Goal: Communication & Community: Answer question/provide support

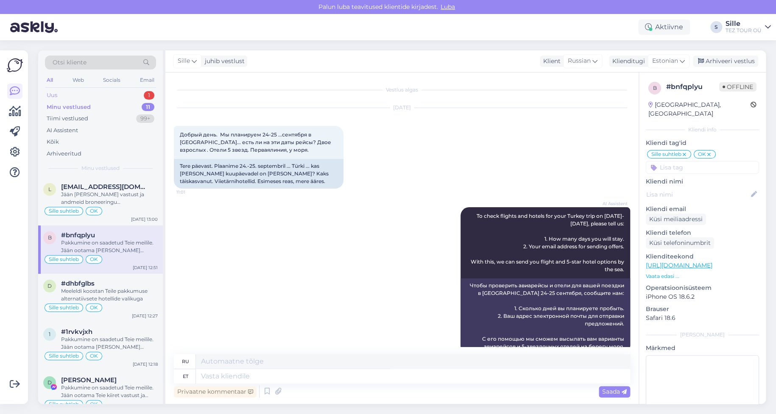
click at [103, 91] on div "Uus 1" at bounding box center [100, 95] width 111 height 12
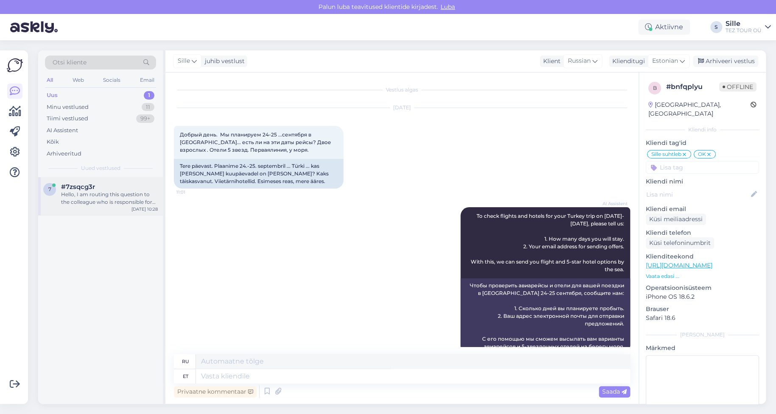
click at [125, 197] on div "Hello, I am routing this question to the colleague who is responsible for this …" at bounding box center [109, 198] width 97 height 15
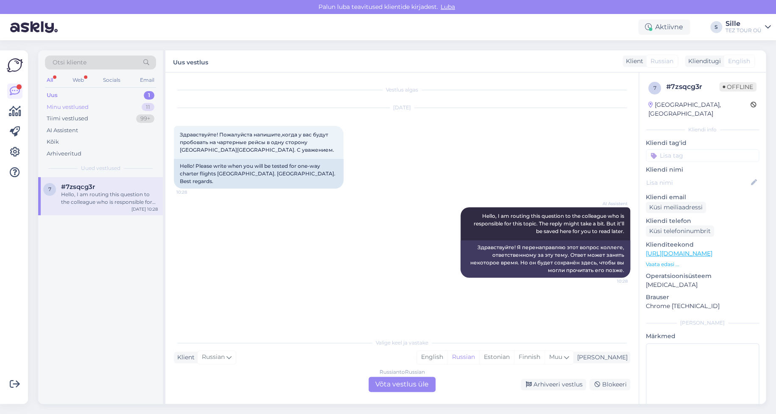
click at [80, 104] on div "Minu vestlused" at bounding box center [68, 107] width 42 height 8
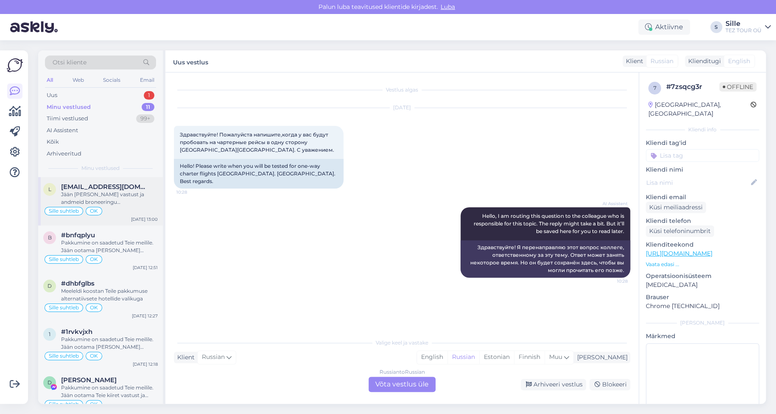
click at [106, 203] on div "Jään [PERSON_NAME] vastust ja andmeid broneeringu vormistamiseks ootama" at bounding box center [109, 198] width 97 height 15
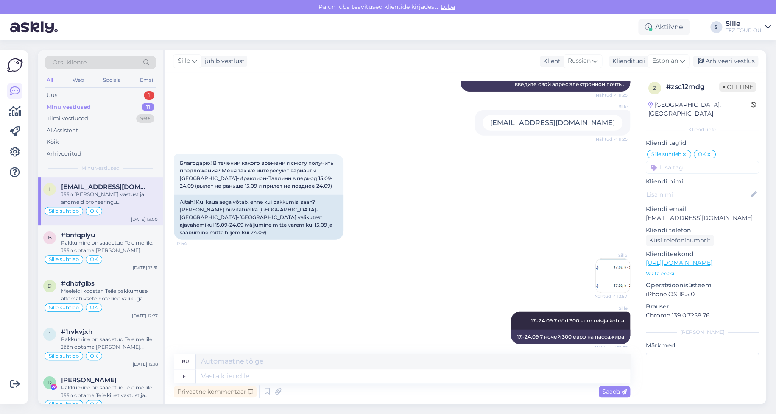
scroll to position [1039, 0]
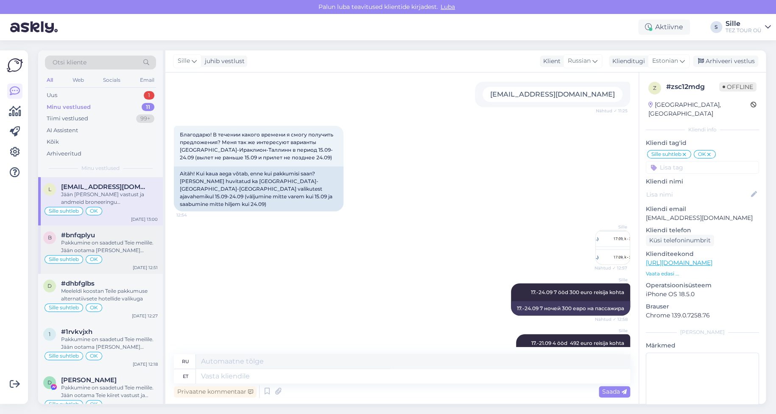
click at [116, 247] on div "Pakkumine on saadetud Teie meilile. Jään ootama [PERSON_NAME] vastust [PERSON_N…" at bounding box center [109, 246] width 97 height 15
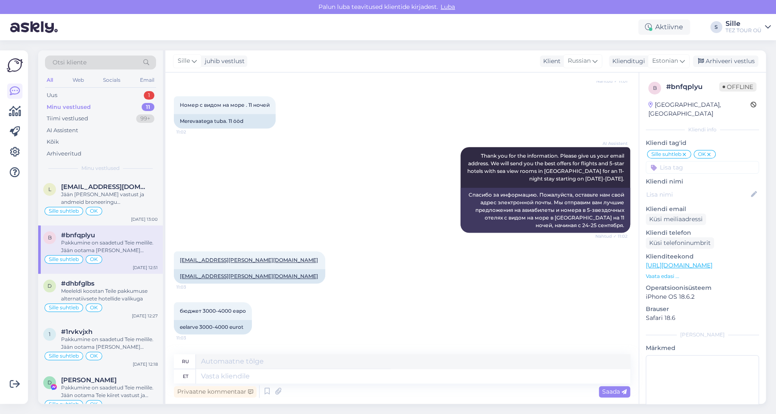
scroll to position [303, 0]
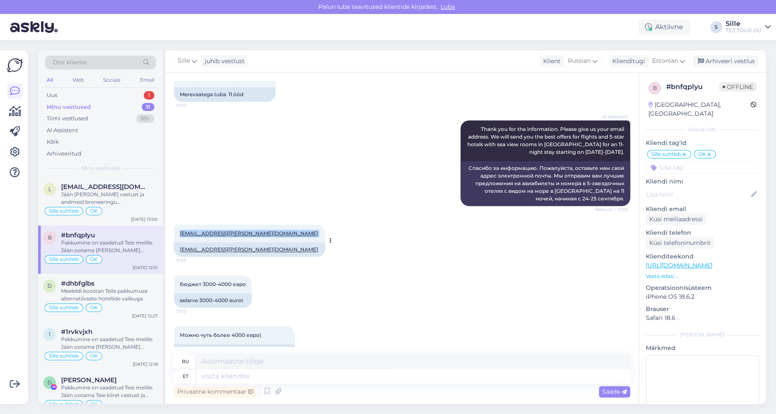
drag, startPoint x: 176, startPoint y: 233, endPoint x: 243, endPoint y: 235, distance: 67.0
click at [243, 235] on div "[EMAIL_ADDRESS][PERSON_NAME][DOMAIN_NAME] 11:03" at bounding box center [249, 234] width 151 height 18
copy span "[EMAIL_ADDRESS][PERSON_NAME][DOMAIN_NAME]"
click at [110, 290] on div "Meeleldi koostan Teile pakkumuse alternatiivsete hotellide valikuga" at bounding box center [109, 294] width 97 height 15
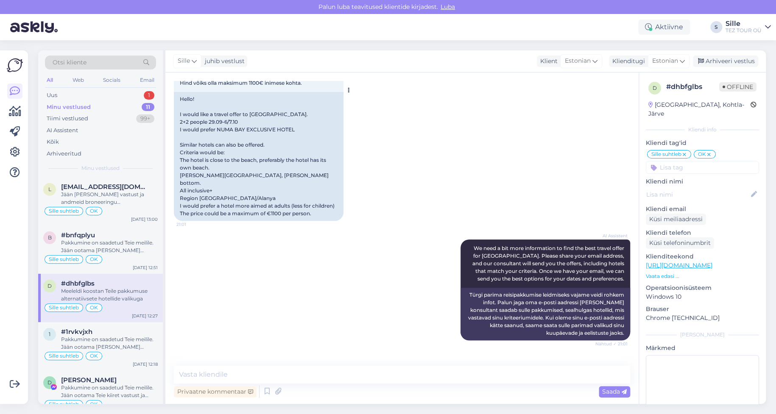
scroll to position [254, 0]
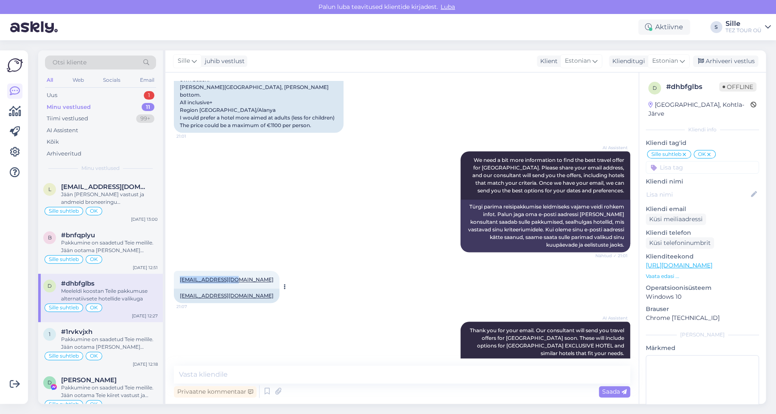
drag, startPoint x: 179, startPoint y: 265, endPoint x: 235, endPoint y: 264, distance: 56.4
click at [235, 271] on div "[EMAIL_ADDRESS][DOMAIN_NAME] 21:07 [EMAIL_ADDRESS][DOMAIN_NAME]" at bounding box center [227, 287] width 106 height 32
copy div "[EMAIL_ADDRESS][DOMAIN_NAME] 21:07 [EMAIL_ADDRESS][DOMAIN_NAME]"
click at [724, 63] on div "Arhiveeri vestlus" at bounding box center [725, 61] width 65 height 11
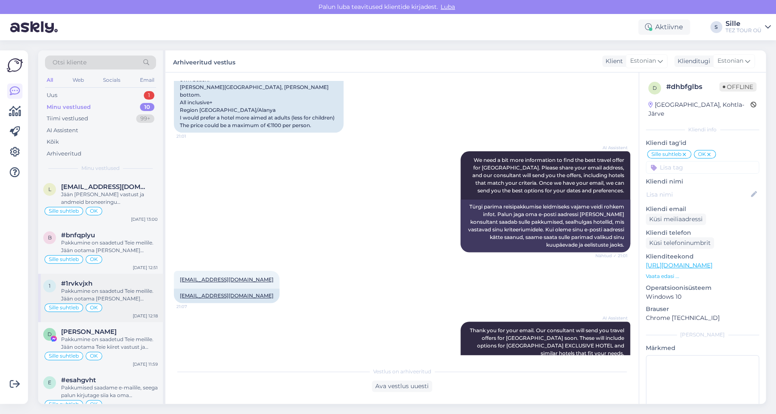
click at [100, 289] on div "Pakkumine on saadetud Teie meilile. Jään ootama [PERSON_NAME] vastust ja andmei…" at bounding box center [109, 294] width 97 height 15
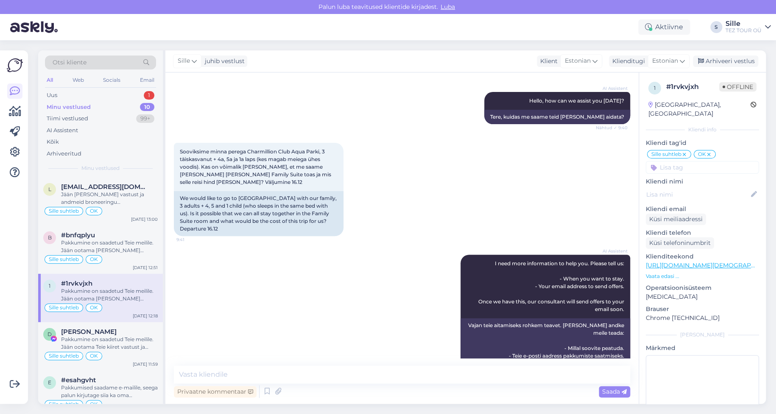
scroll to position [312, 0]
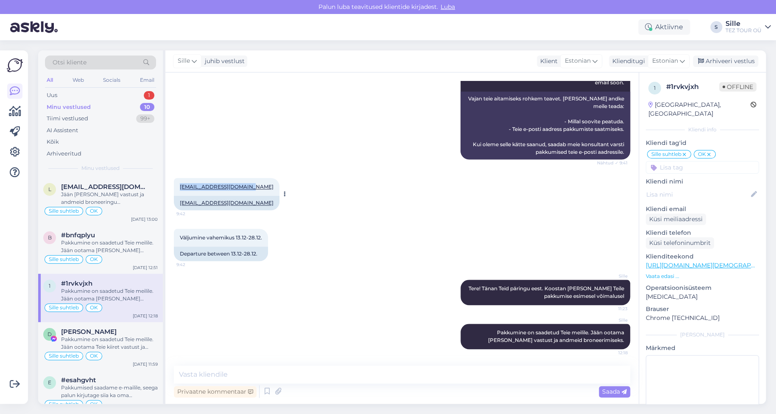
drag, startPoint x: 178, startPoint y: 186, endPoint x: 253, endPoint y: 184, distance: 74.7
click at [253, 184] on div "[PERSON_NAME][EMAIL_ADDRESS][DOMAIN_NAME] 9:42" at bounding box center [227, 187] width 106 height 18
copy link "[EMAIL_ADDRESS][DOMAIN_NAME]"
